Goal: Task Accomplishment & Management: Use online tool/utility

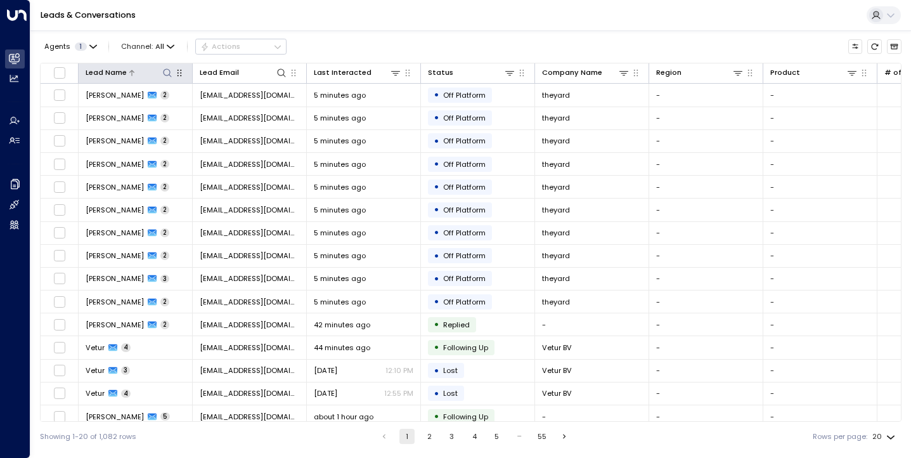
click at [169, 72] on icon at bounding box center [167, 72] width 8 height 8
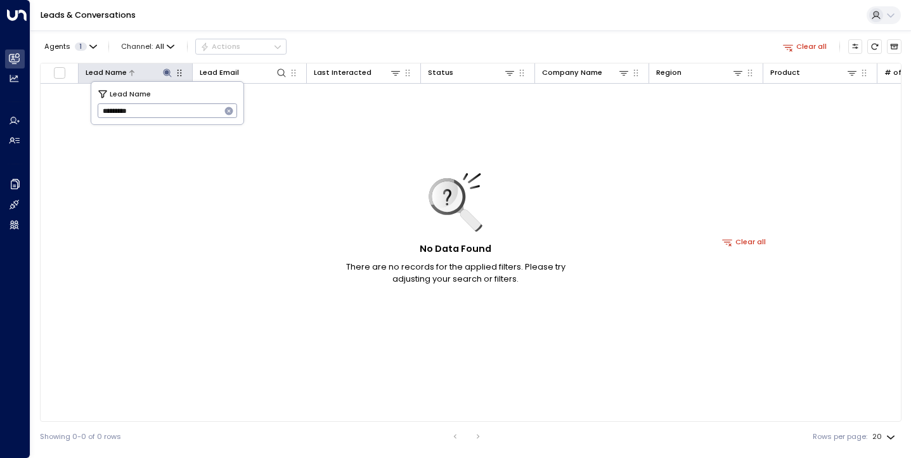
type input "*********"
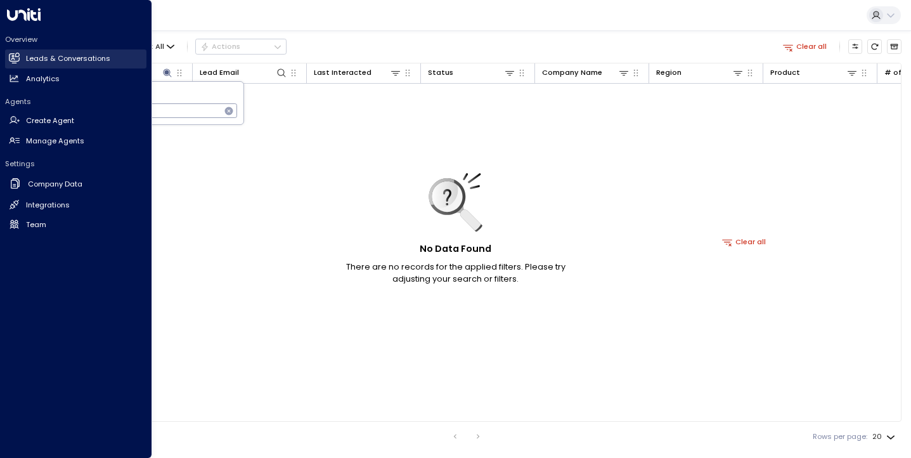
click at [52, 61] on h2 "Leads & Conversations" at bounding box center [68, 58] width 84 height 11
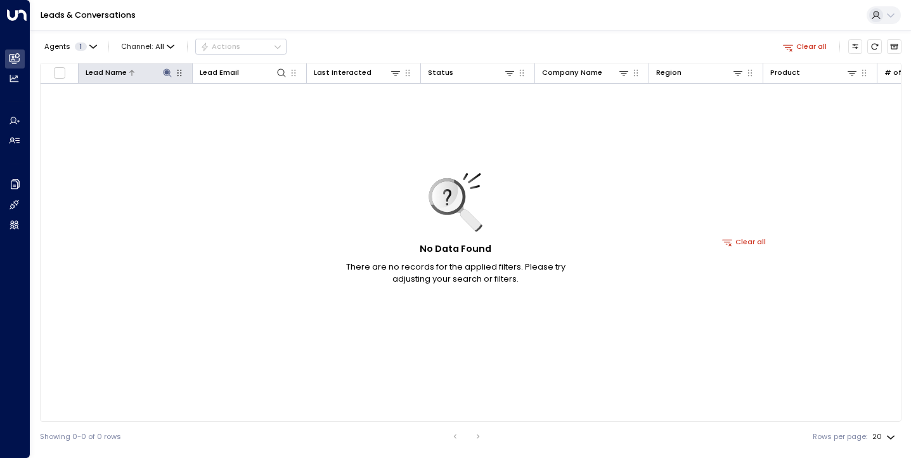
click at [158, 75] on div at bounding box center [150, 73] width 46 height 12
click at [136, 70] on div at bounding box center [150, 73] width 46 height 12
click at [168, 70] on icon at bounding box center [167, 72] width 8 height 8
click at [230, 113] on icon "button" at bounding box center [229, 111] width 8 height 8
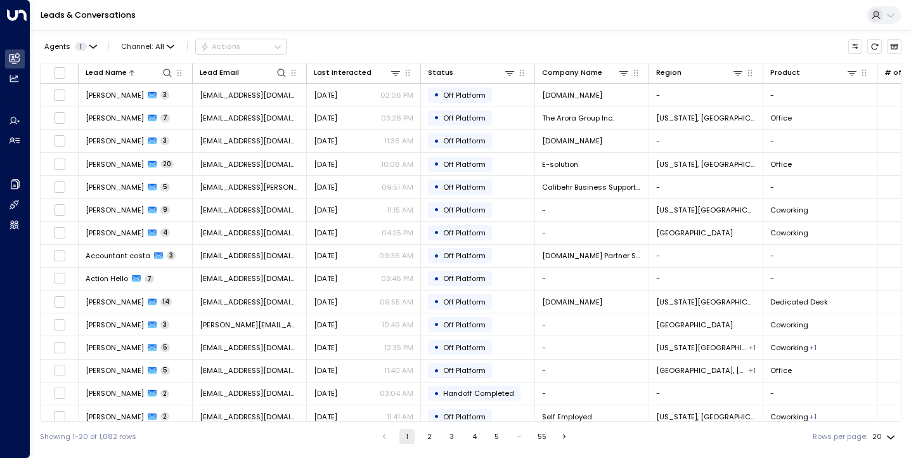
click at [389, 8] on div "Leads & Conversations" at bounding box center [470, 15] width 880 height 31
click at [398, 74] on icon at bounding box center [395, 73] width 10 height 10
click at [456, 112] on icon at bounding box center [458, 115] width 8 height 8
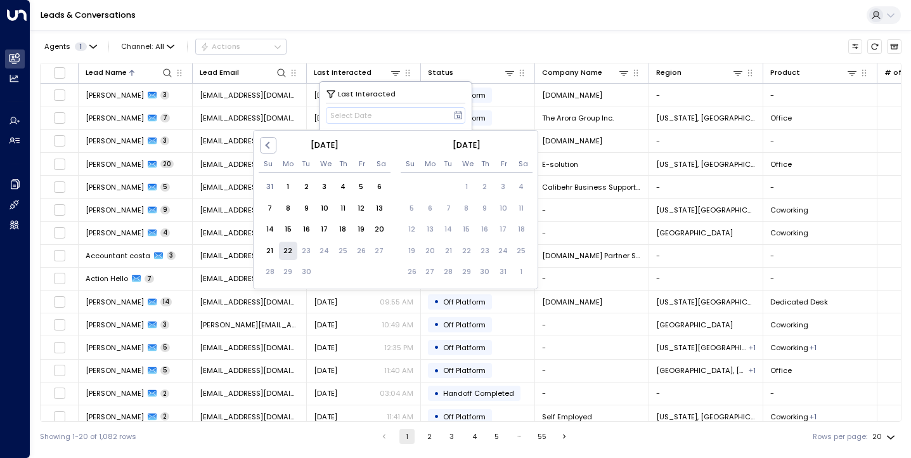
click at [288, 248] on div "22" at bounding box center [288, 250] width 18 height 18
click at [435, 93] on div "Last Interacted" at bounding box center [396, 93] width 140 height 11
click at [425, 91] on div "Last Interacted" at bounding box center [396, 93] width 140 height 11
click at [324, 227] on div "17" at bounding box center [325, 230] width 18 height 18
click at [404, 91] on div "Last Interacted" at bounding box center [396, 93] width 140 height 11
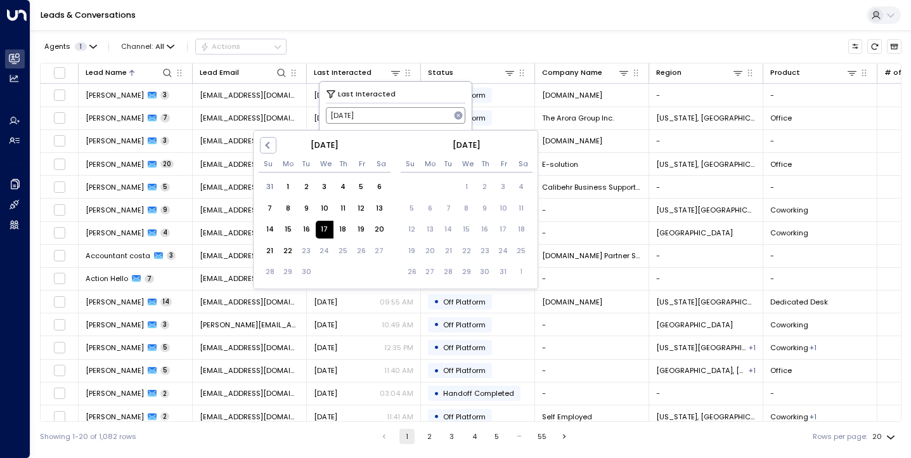
click at [406, 113] on button "09/17/2025" at bounding box center [396, 115] width 140 height 16
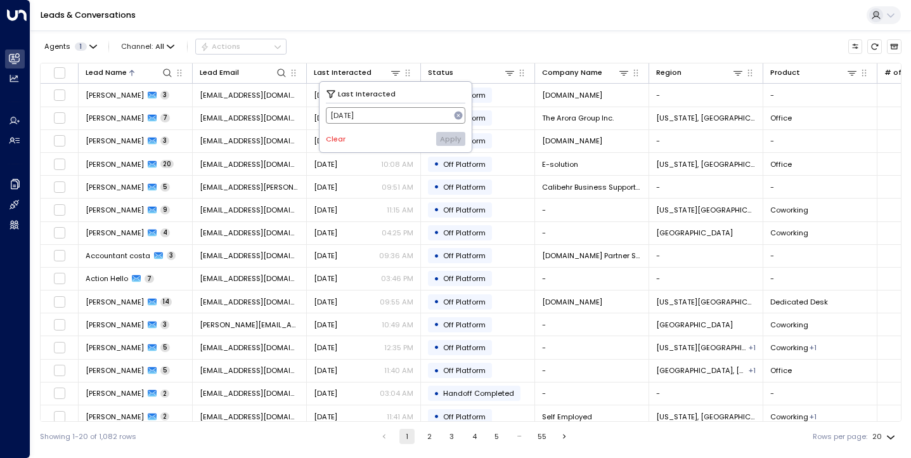
click at [401, 117] on button "09/17/2025" at bounding box center [396, 115] width 140 height 16
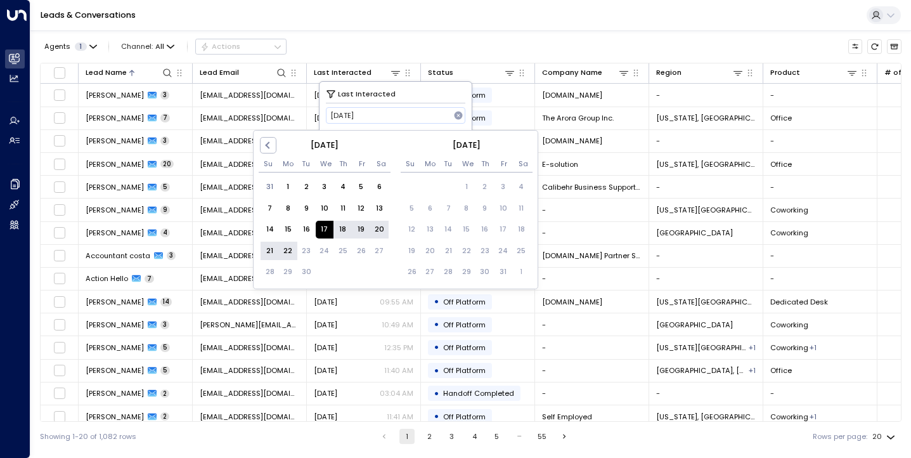
click at [290, 255] on div "22" at bounding box center [288, 250] width 18 height 18
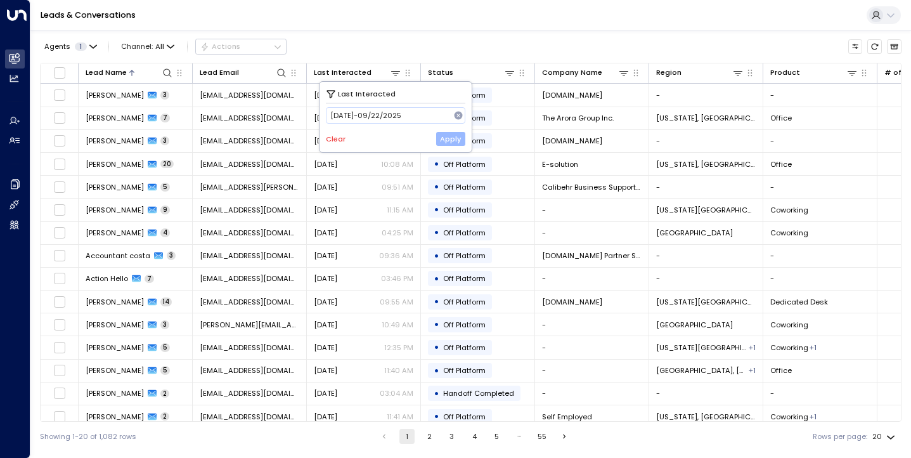
click at [449, 133] on button "Apply" at bounding box center [451, 139] width 30 height 14
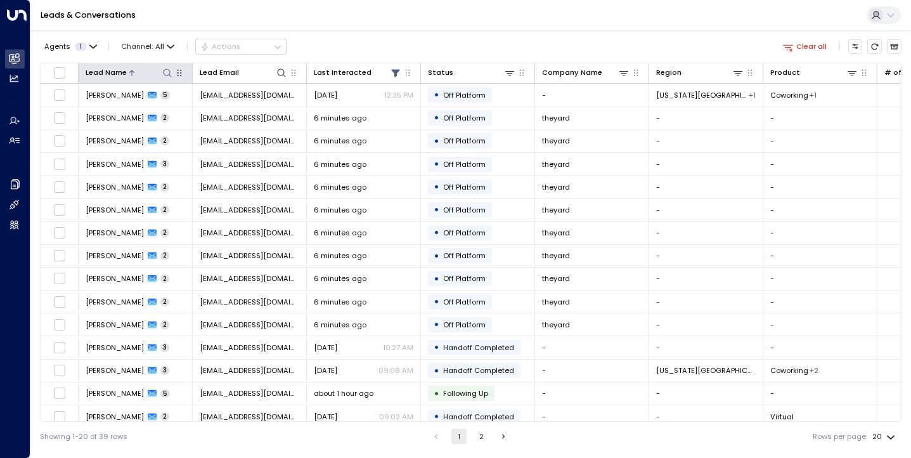
click at [129, 75] on icon at bounding box center [132, 73] width 8 height 8
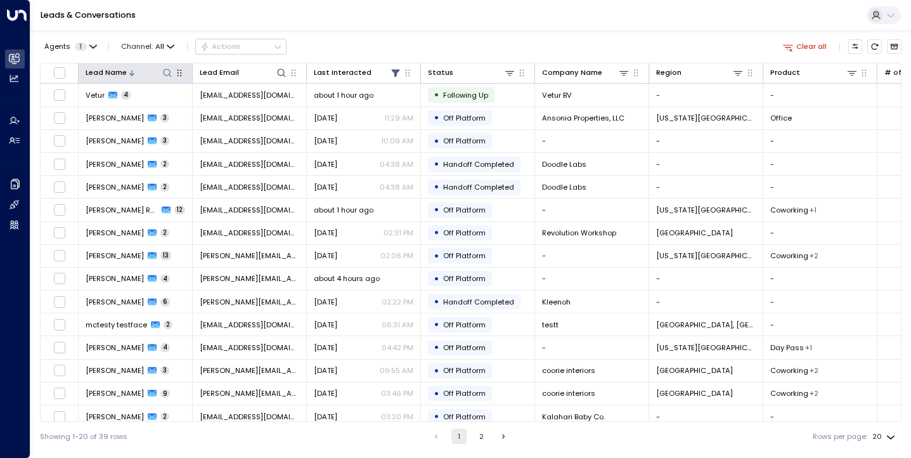
click at [132, 74] on icon at bounding box center [132, 73] width 8 height 8
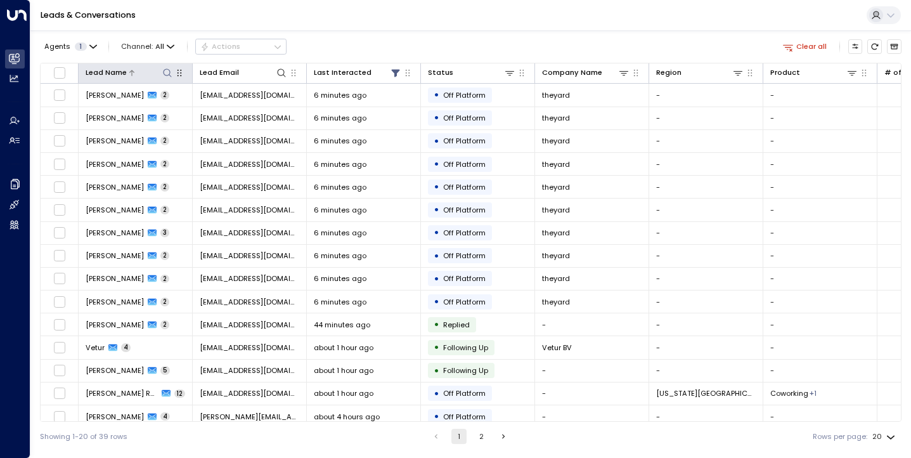
click at [168, 72] on icon at bounding box center [167, 73] width 10 height 10
click at [174, 73] on icon "button" at bounding box center [179, 73] width 10 height 10
click at [176, 74] on icon "button" at bounding box center [179, 73] width 10 height 10
click at [168, 74] on icon at bounding box center [167, 73] width 10 height 10
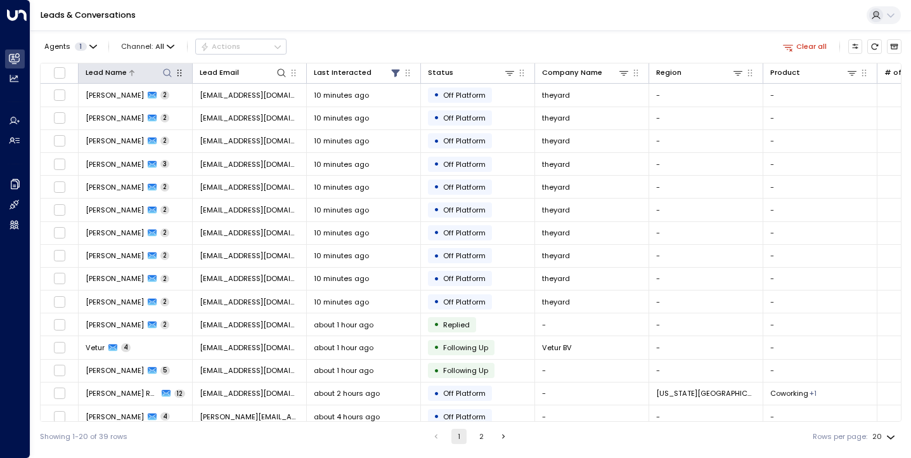
click at [164, 74] on icon at bounding box center [167, 73] width 10 height 10
type input "******"
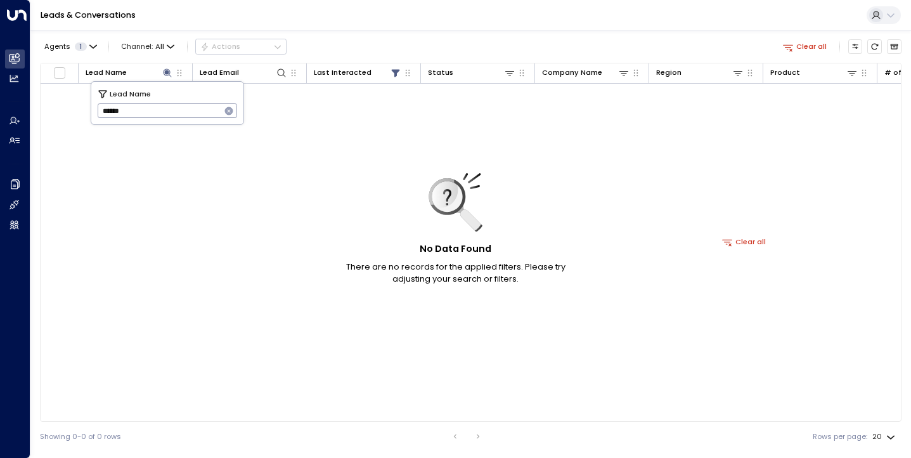
click at [754, 241] on button "Clear all" at bounding box center [744, 241] width 53 height 14
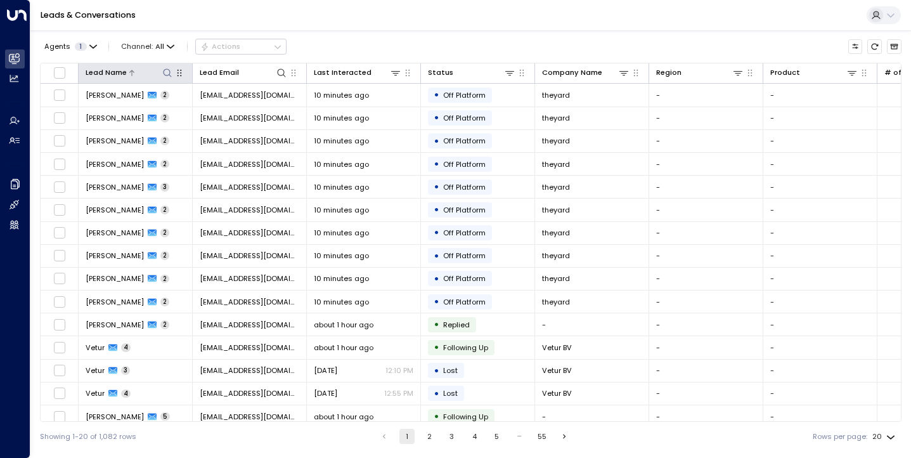
click at [165, 69] on icon at bounding box center [167, 72] width 8 height 8
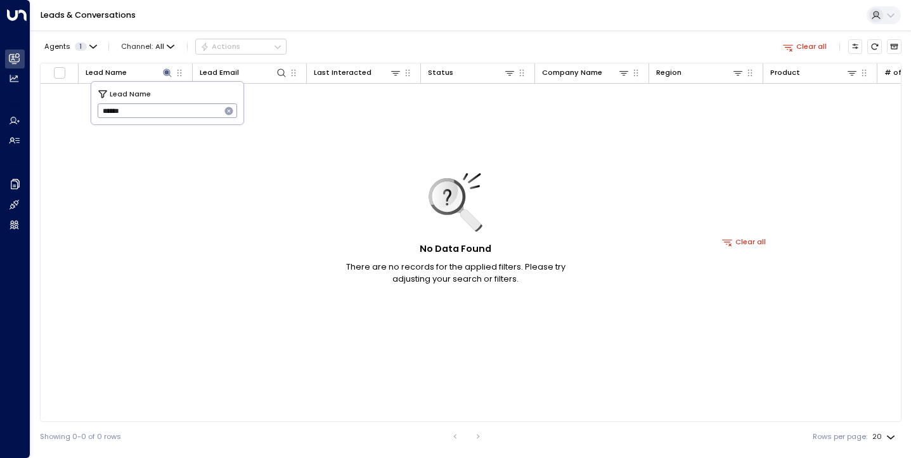
type input "******"
click at [227, 112] on icon "button" at bounding box center [229, 111] width 8 height 8
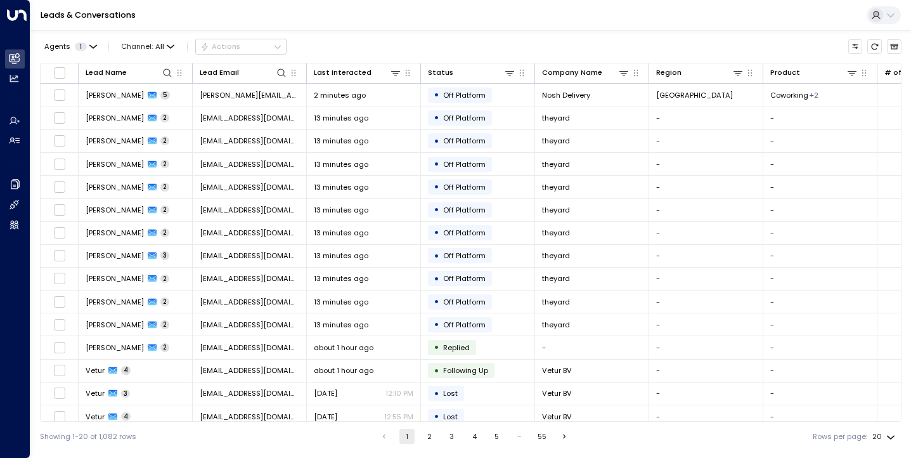
click at [340, 18] on div "Leads & Conversations" at bounding box center [470, 15] width 880 height 31
